Goal: Transaction & Acquisition: Purchase product/service

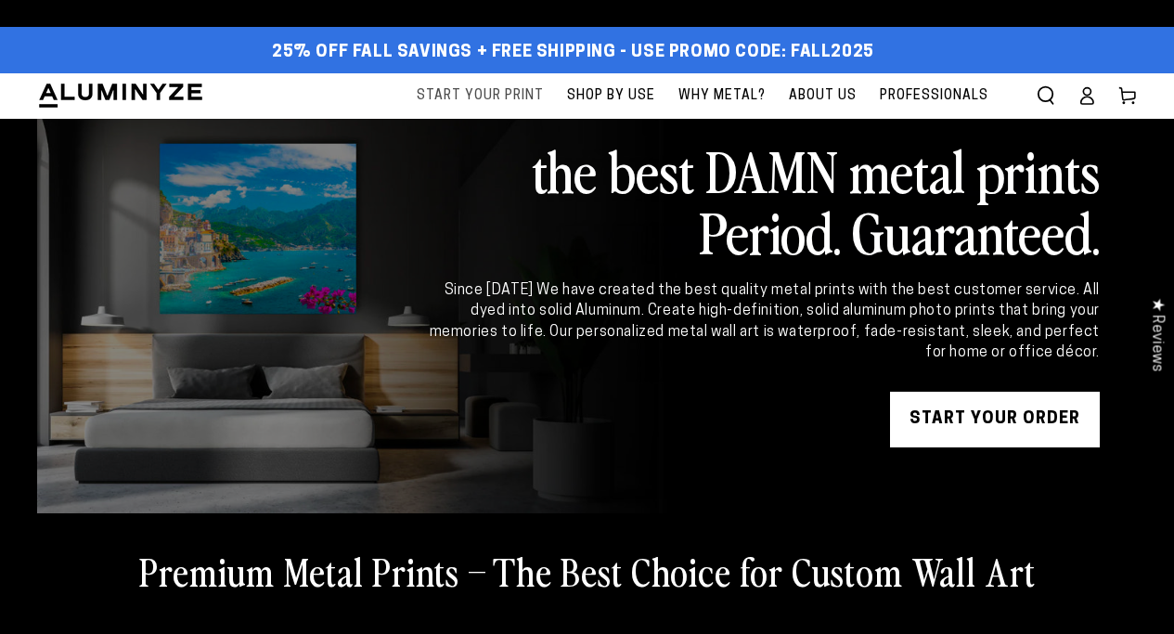
click at [493, 96] on span "Start Your Print" at bounding box center [480, 95] width 127 height 23
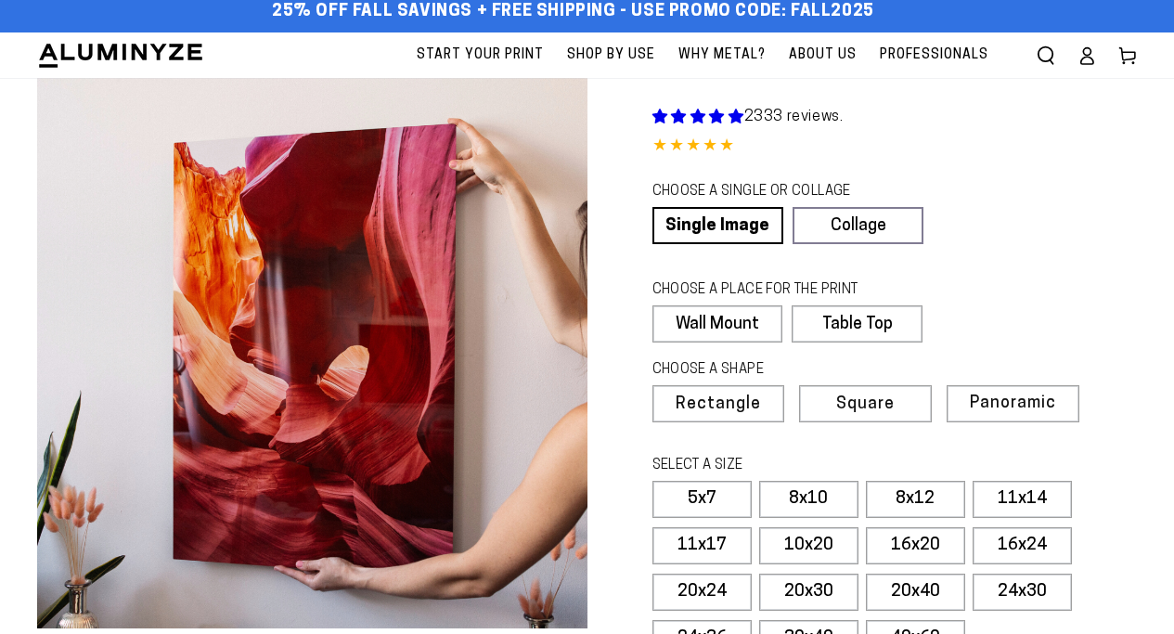
scroll to position [835, 0]
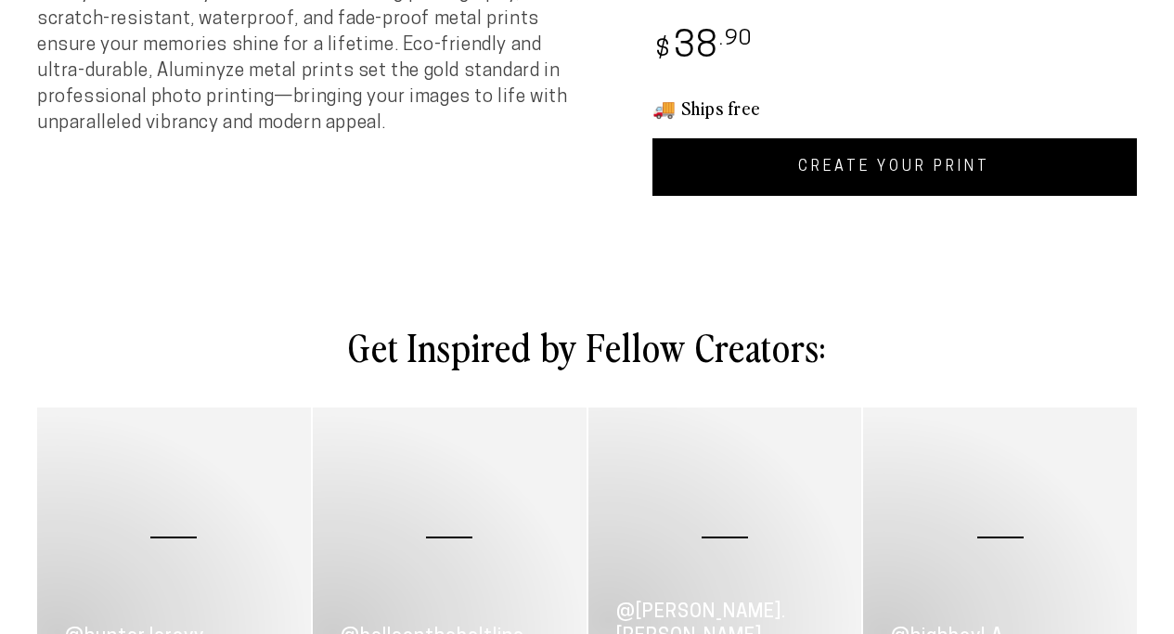
click at [847, 169] on link "CREATE YOUR PRINT" at bounding box center [894, 167] width 485 height 58
